Goal: Information Seeking & Learning: Learn about a topic

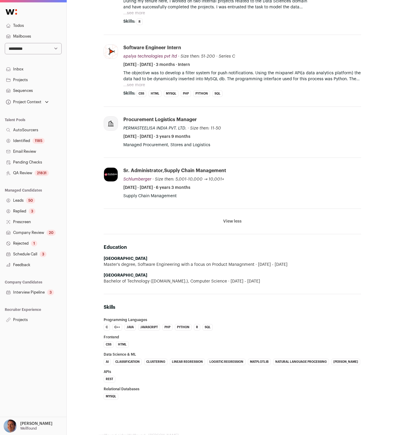
scroll to position [877, 0]
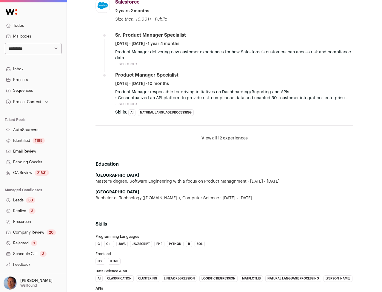
scroll to position [198, 0]
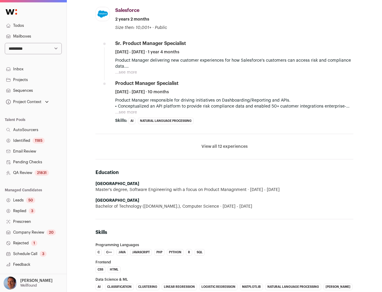
click at [223, 149] on button "View all 12 experiences" at bounding box center [224, 147] width 46 height 6
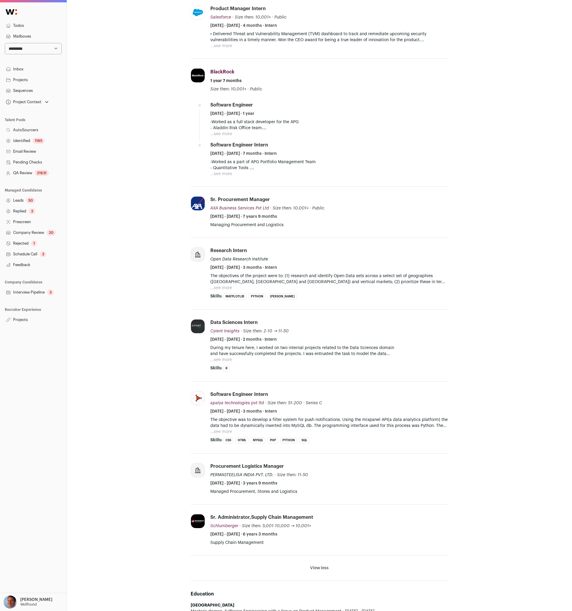
scroll to position [528, 0]
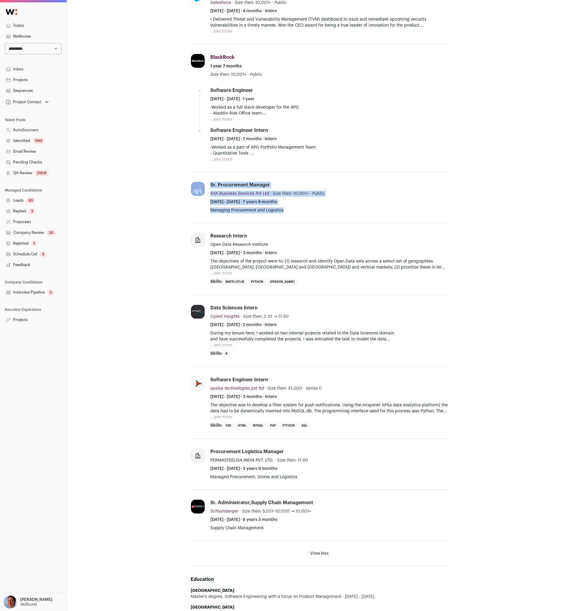
drag, startPoint x: 168, startPoint y: 176, endPoint x: 205, endPoint y: 249, distance: 82.4
click at [205, 249] on div "[PERSON_NAME] [PERSON_NAME] 6 YOE [GEOGRAPHIC_DATA] Sr. Product Manager @ [GEOG…" at bounding box center [320, 127] width 358 height 1283
click at [157, 292] on div "[PERSON_NAME] [PERSON_NAME] 6 YOE [GEOGRAPHIC_DATA] Sr. Product Manager @ [GEOG…" at bounding box center [320, 127] width 358 height 1283
